Goal: Register for event/course

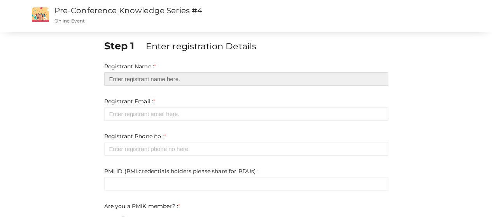
click at [154, 80] on input "text" at bounding box center [246, 79] width 284 height 14
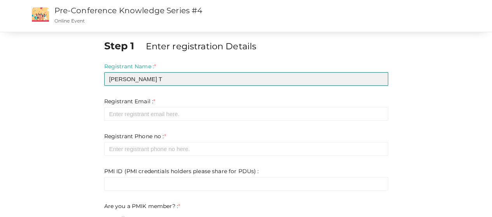
type input "[PERSON_NAME] T"
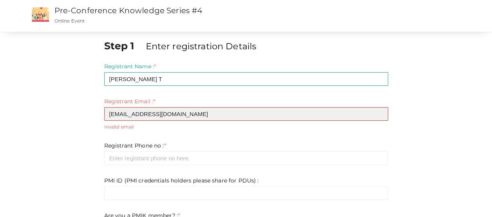
type input "[EMAIL_ADDRESS][DOMAIN_NAME]"
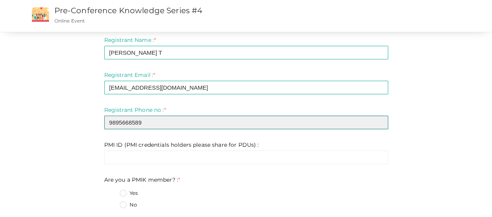
scroll to position [39, 0]
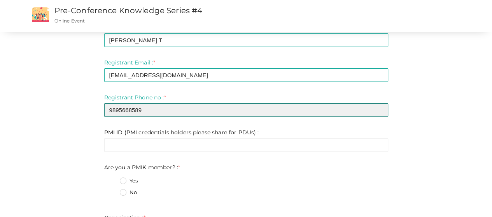
type input "9895668589"
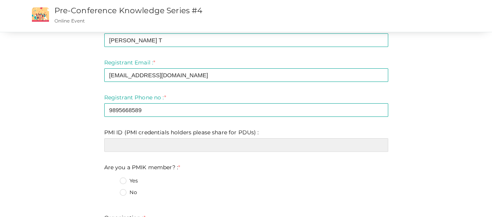
click at [130, 147] on input "text" at bounding box center [246, 145] width 284 height 14
paste input "11808933"
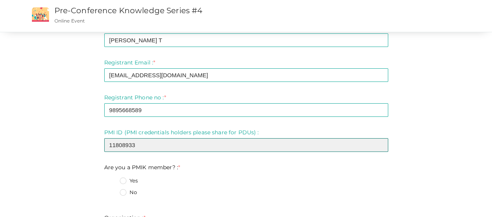
scroll to position [78, 0]
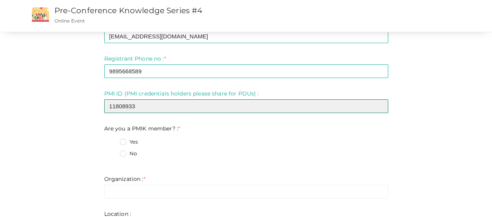
type input "11808933"
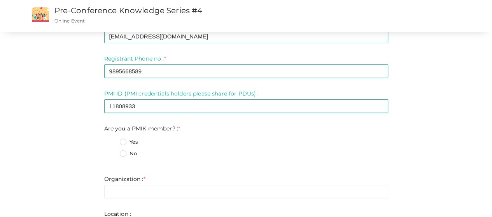
click at [124, 142] on label "Yes" at bounding box center [129, 142] width 18 height 8
click at [112, 140] on member\?\+0 "Yes" at bounding box center [112, 140] width 0 height 0
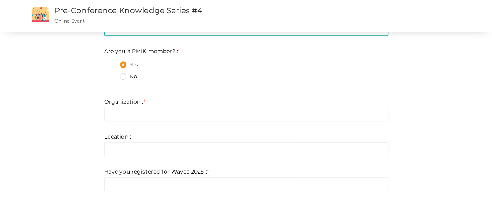
scroll to position [156, 0]
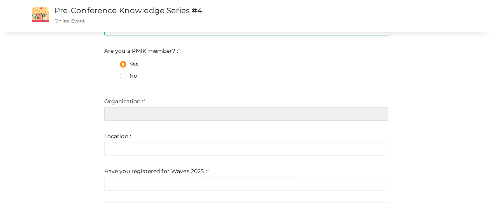
click at [129, 113] on input "text" at bounding box center [246, 114] width 284 height 14
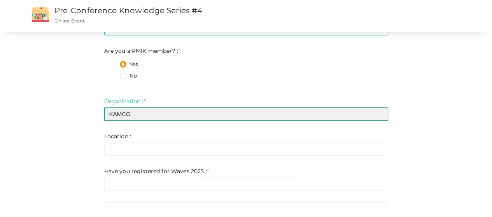
type input "KAMCO"
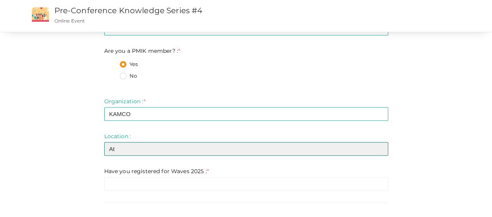
type input "A"
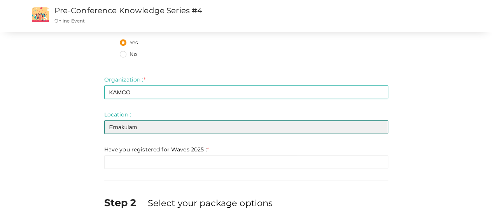
scroll to position [194, 0]
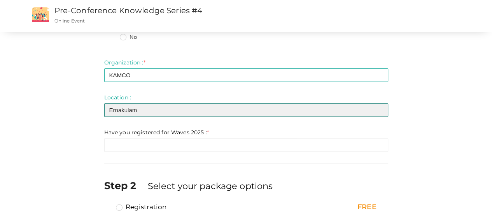
type input "Ernakulam"
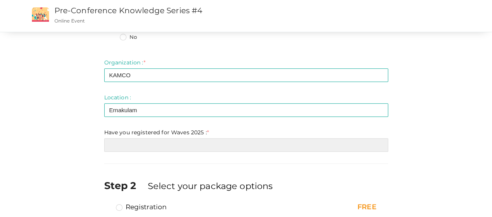
click at [202, 143] on input "text" at bounding box center [246, 145] width 284 height 14
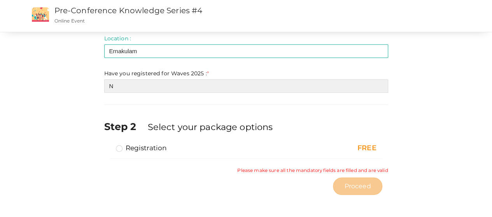
scroll to position [247, 0]
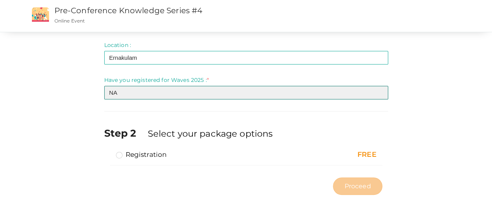
type input "NA"
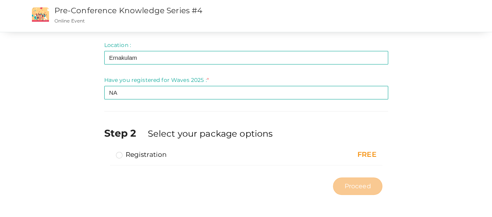
click at [121, 153] on label "Registration" at bounding box center [141, 154] width 51 height 9
click at [108, 152] on input "Registration" at bounding box center [108, 152] width 0 height 0
click at [351, 182] on span "Proceed" at bounding box center [357, 186] width 26 height 9
